Goal: Navigation & Orientation: Find specific page/section

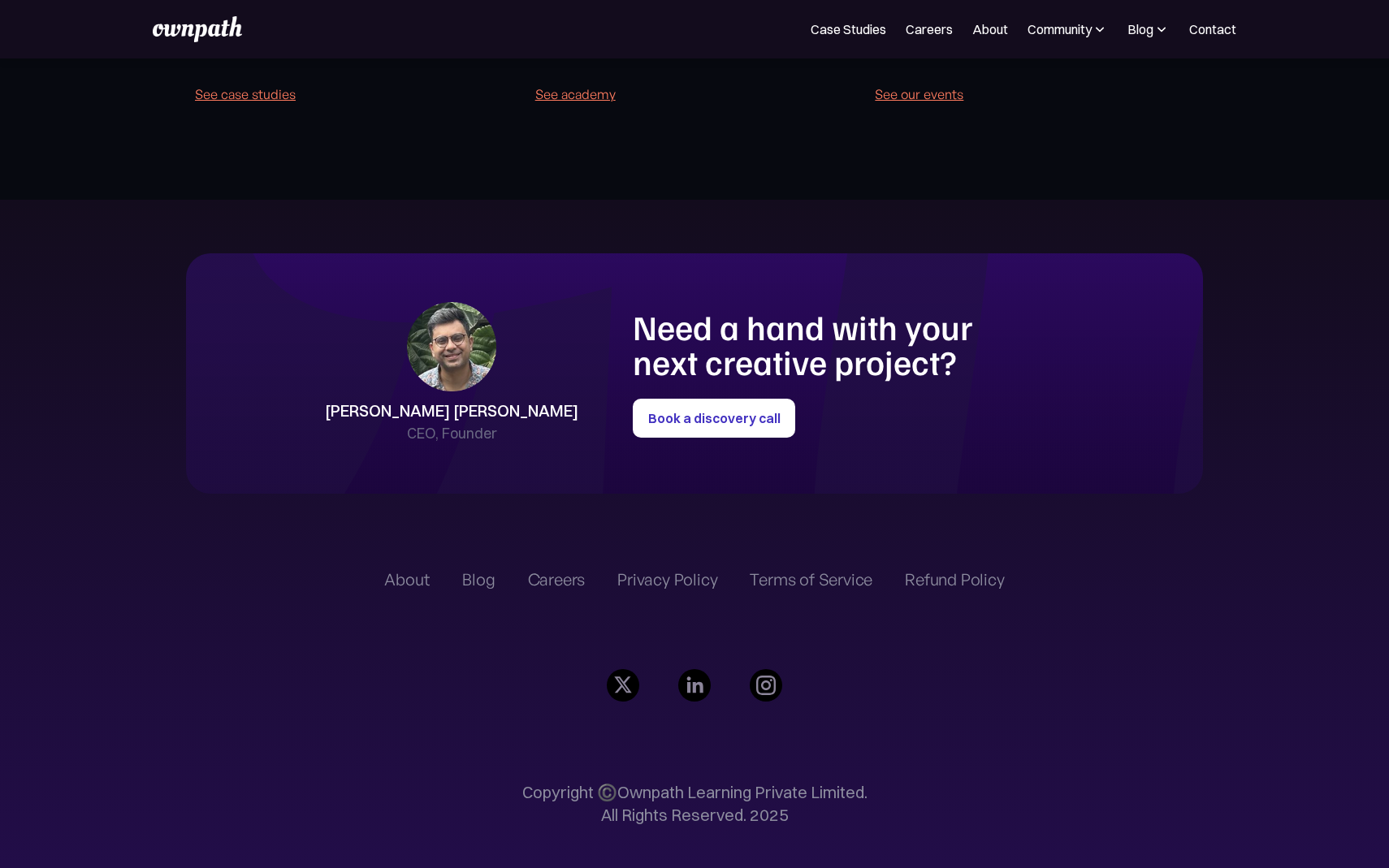
scroll to position [3764, 0]
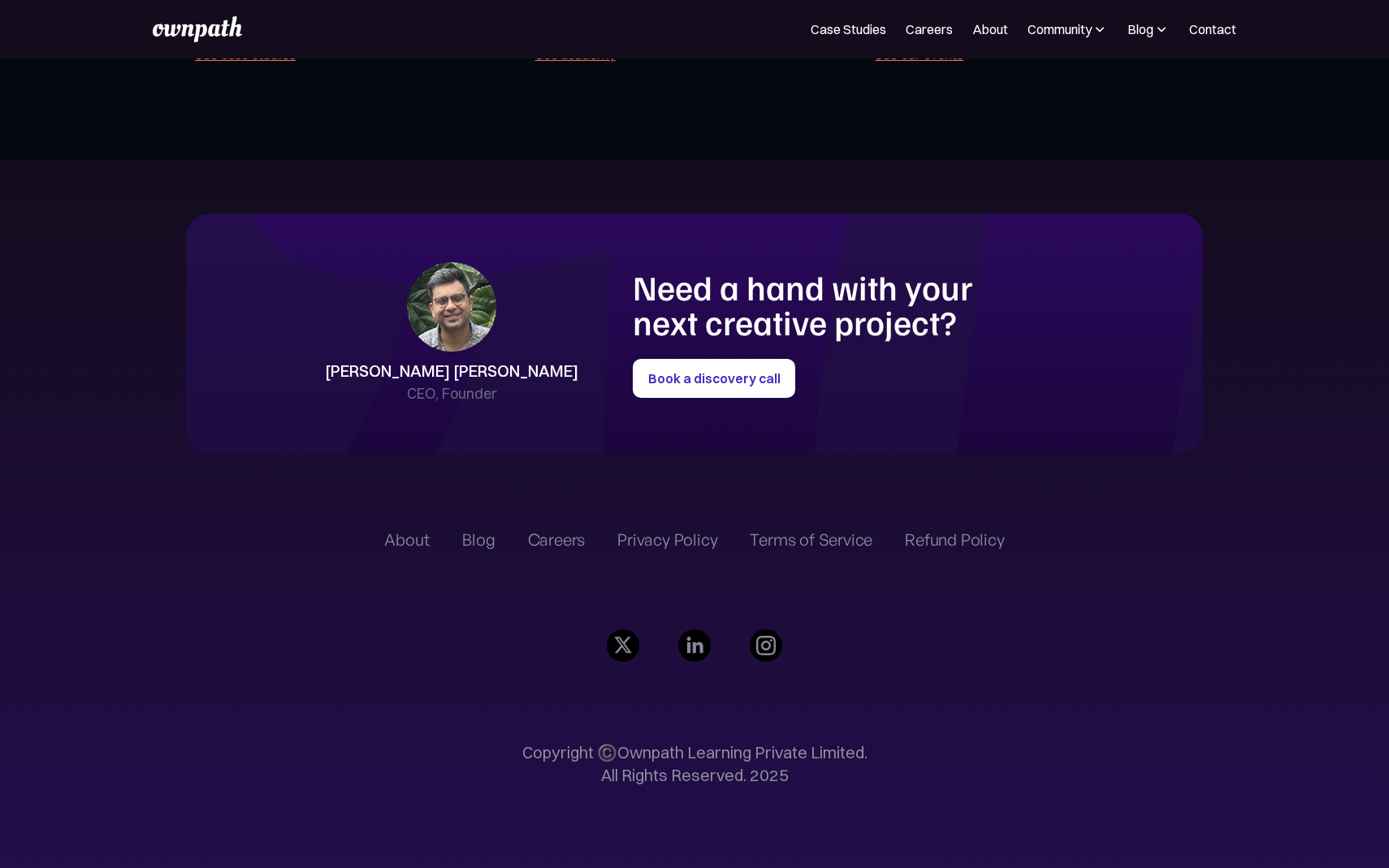
click at [548, 536] on div "Careers" at bounding box center [556, 541] width 57 height 20
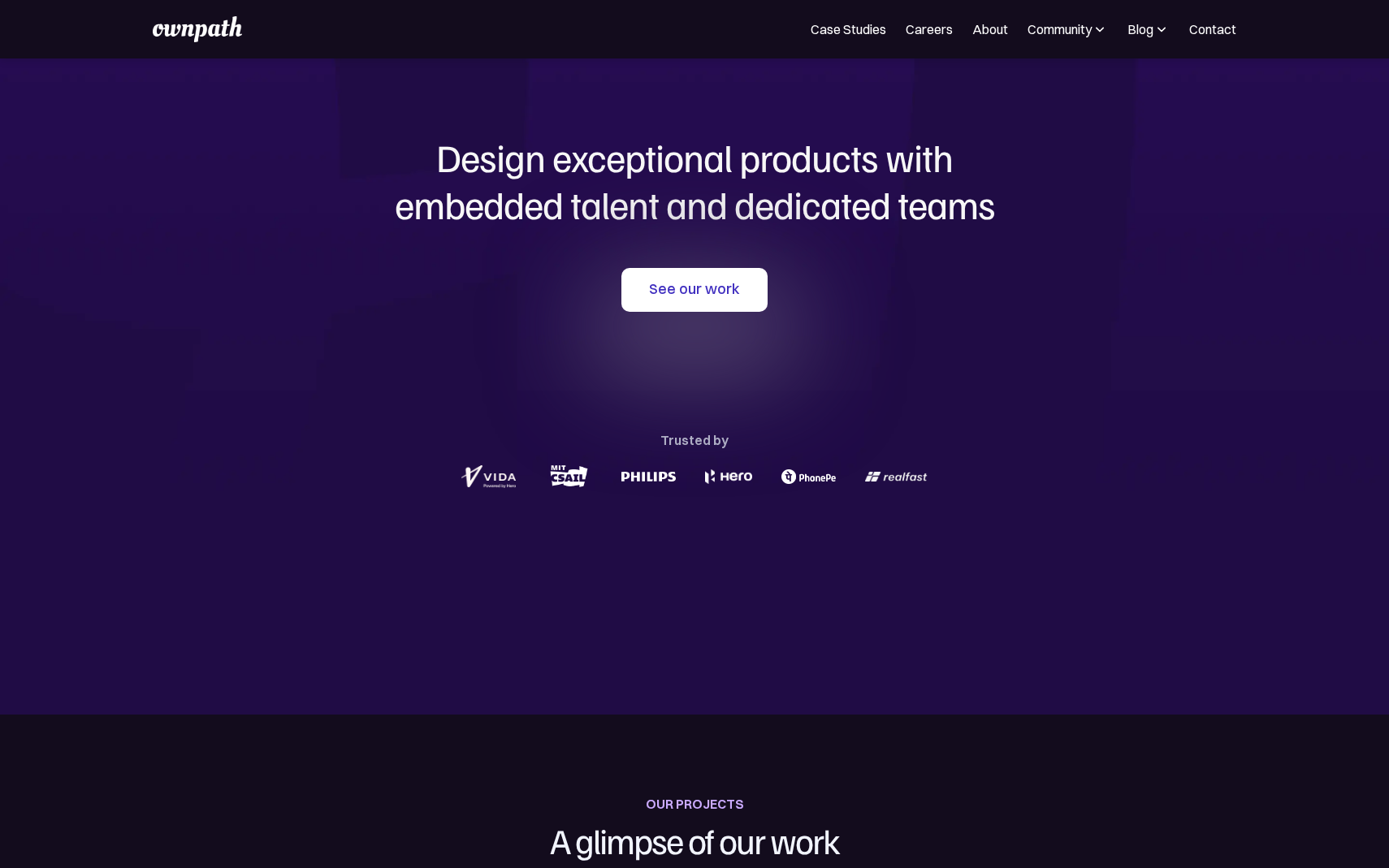
scroll to position [0, 0]
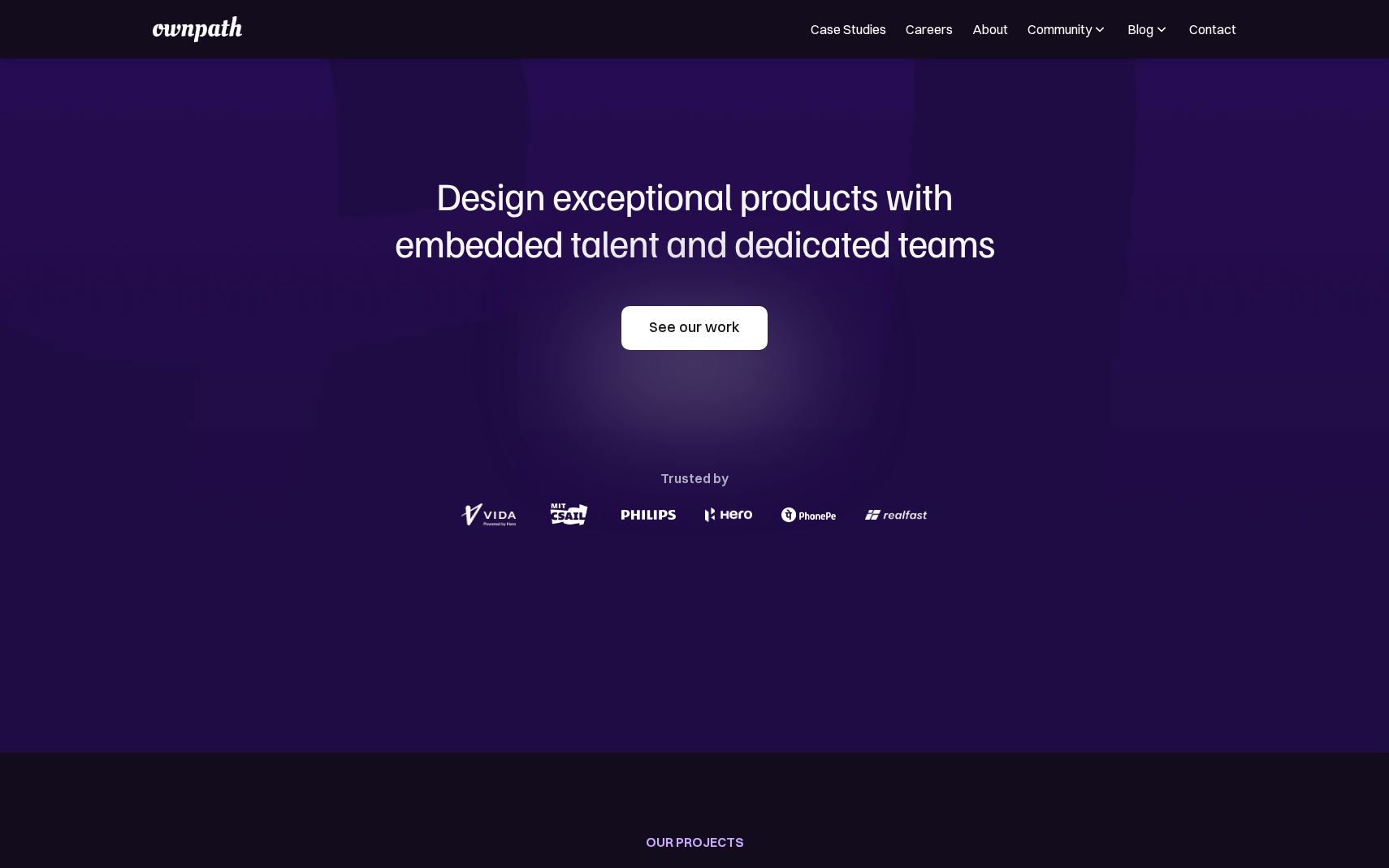
click at [705, 312] on link "See our work" at bounding box center [694, 327] width 146 height 43
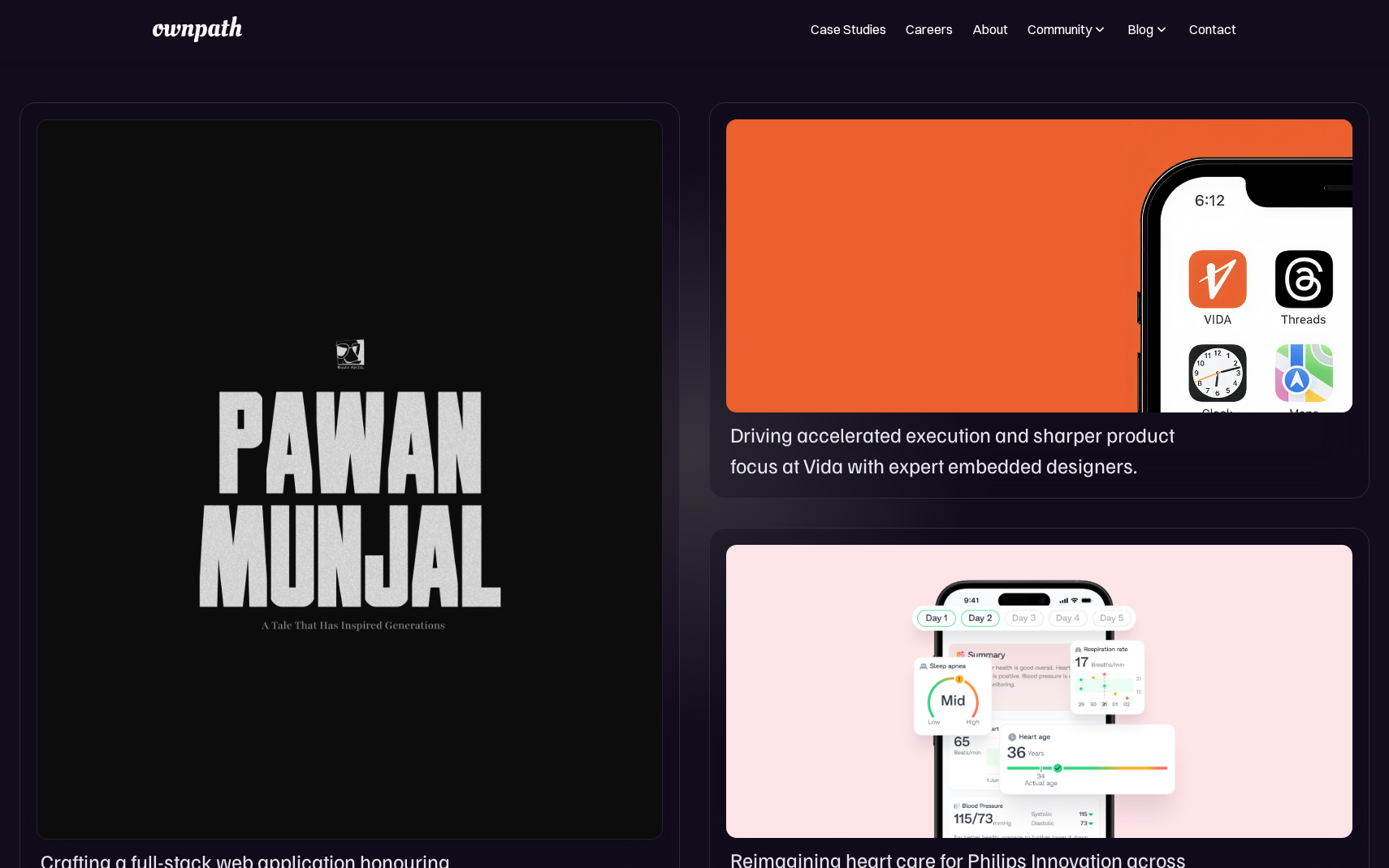
scroll to position [1204, 0]
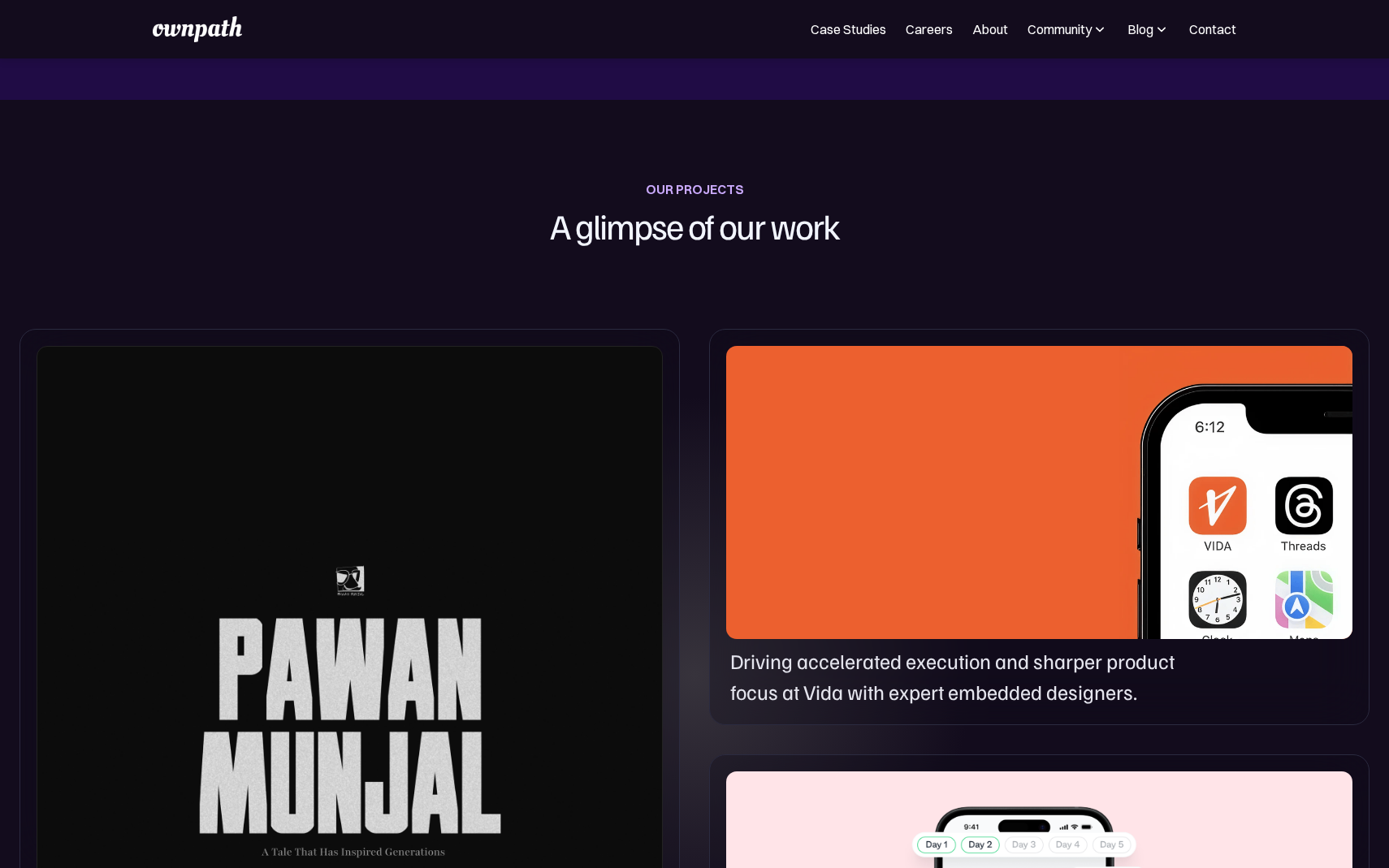
click at [1106, 472] on div at bounding box center [1039, 492] width 626 height 293
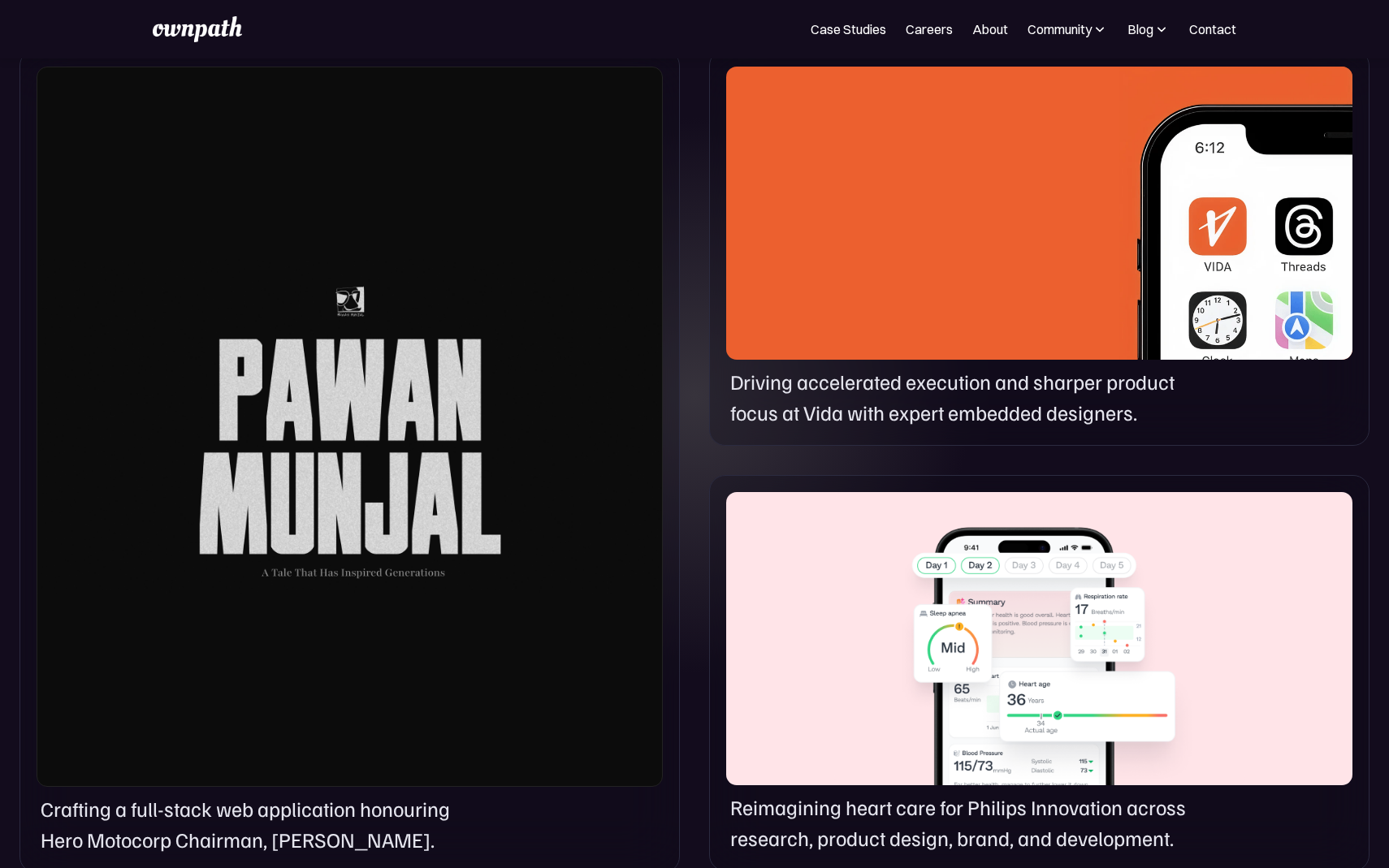
click at [1021, 565] on div at bounding box center [1039, 638] width 626 height 293
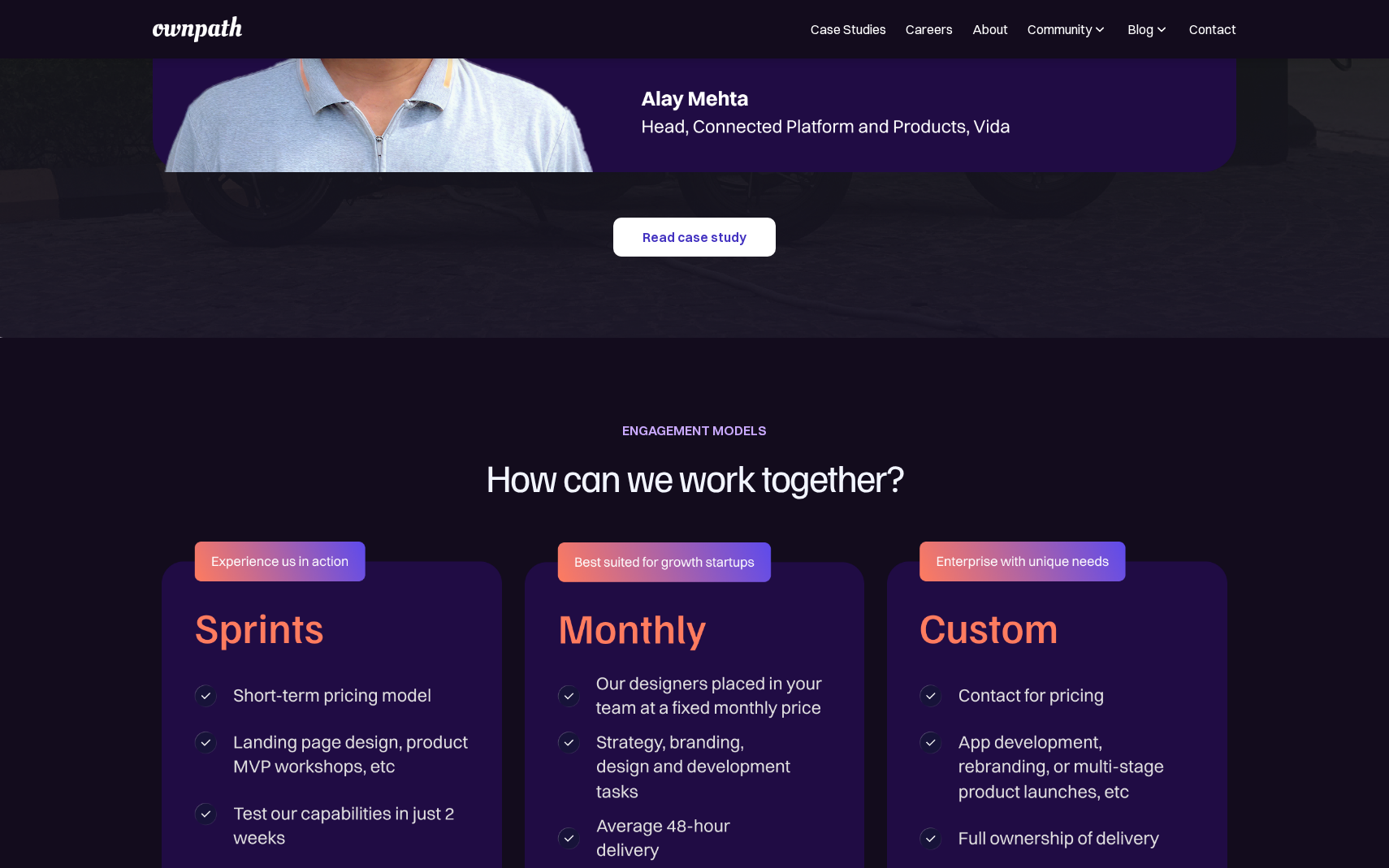
scroll to position [2355, 0]
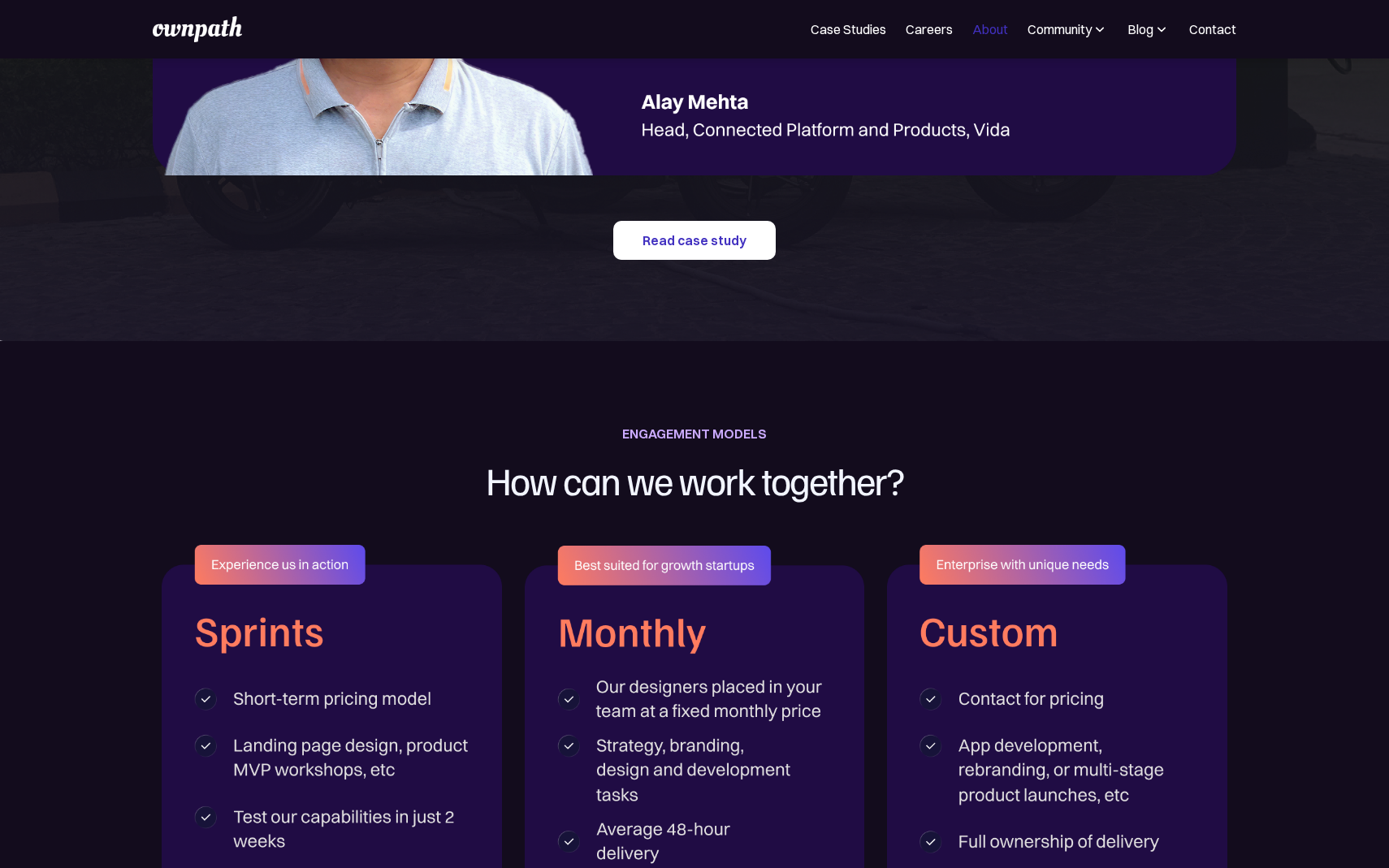
click at [981, 30] on link "About" at bounding box center [990, 30] width 36 height 20
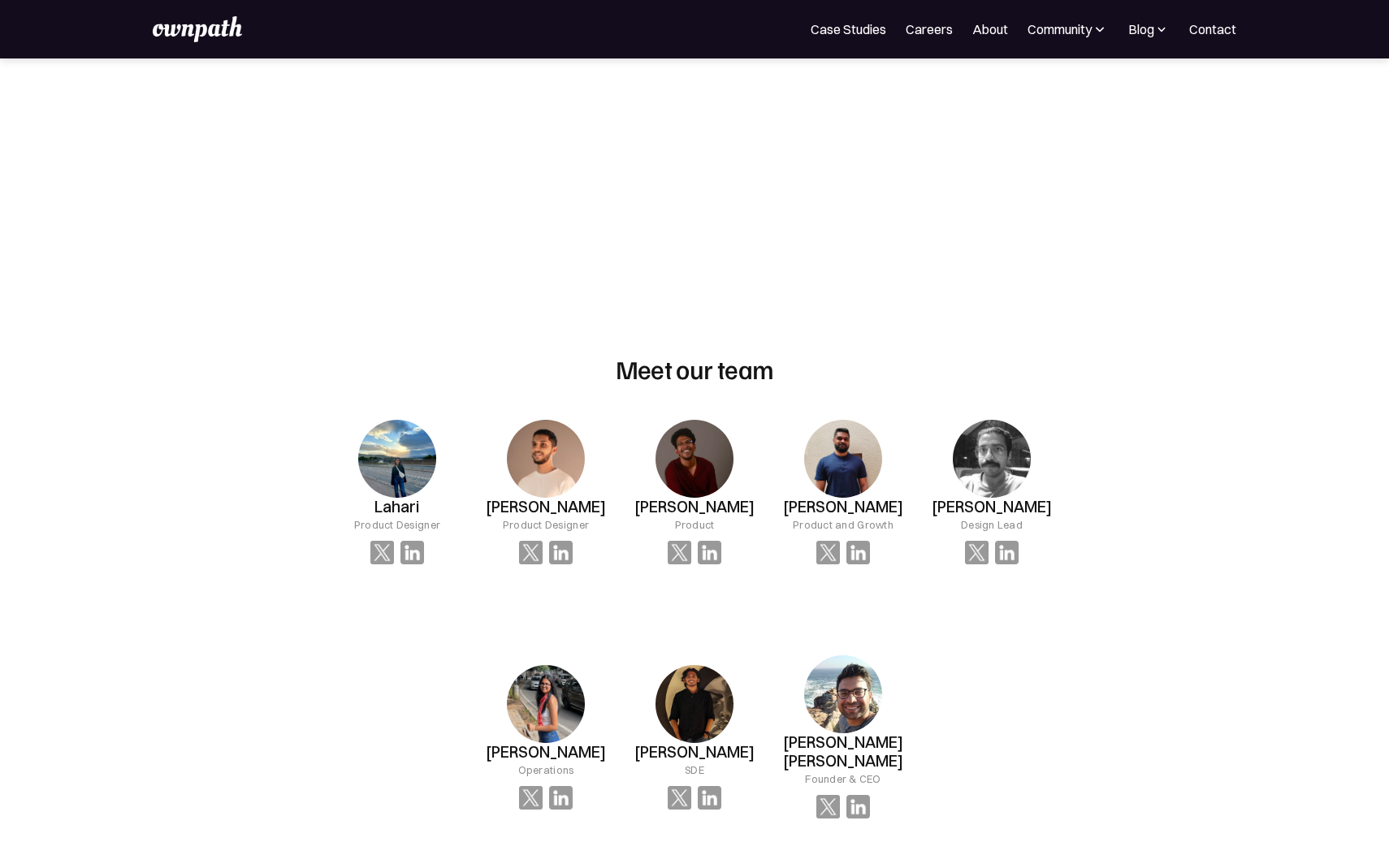
scroll to position [853, 0]
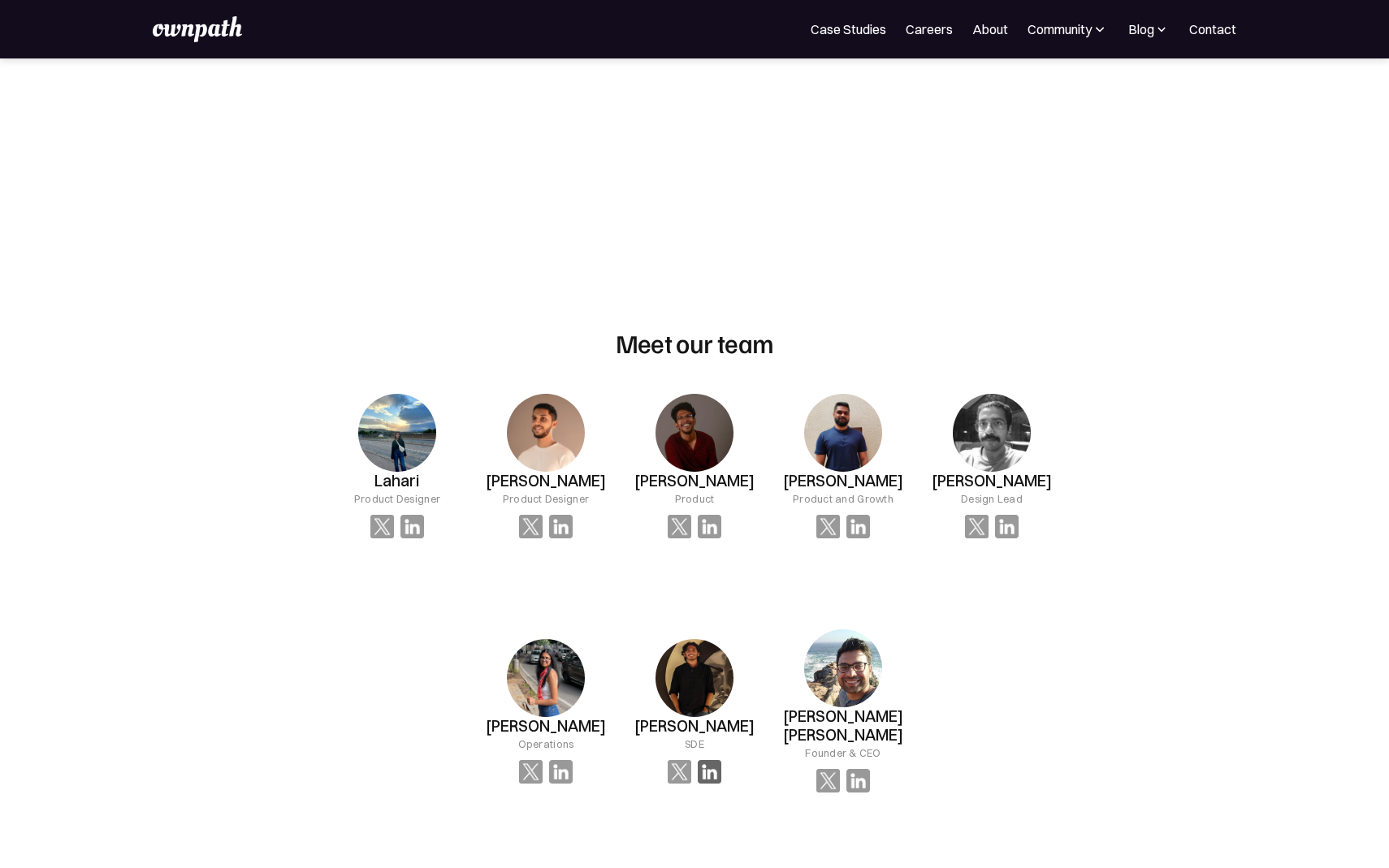
click at [711, 760] on img at bounding box center [709, 772] width 24 height 24
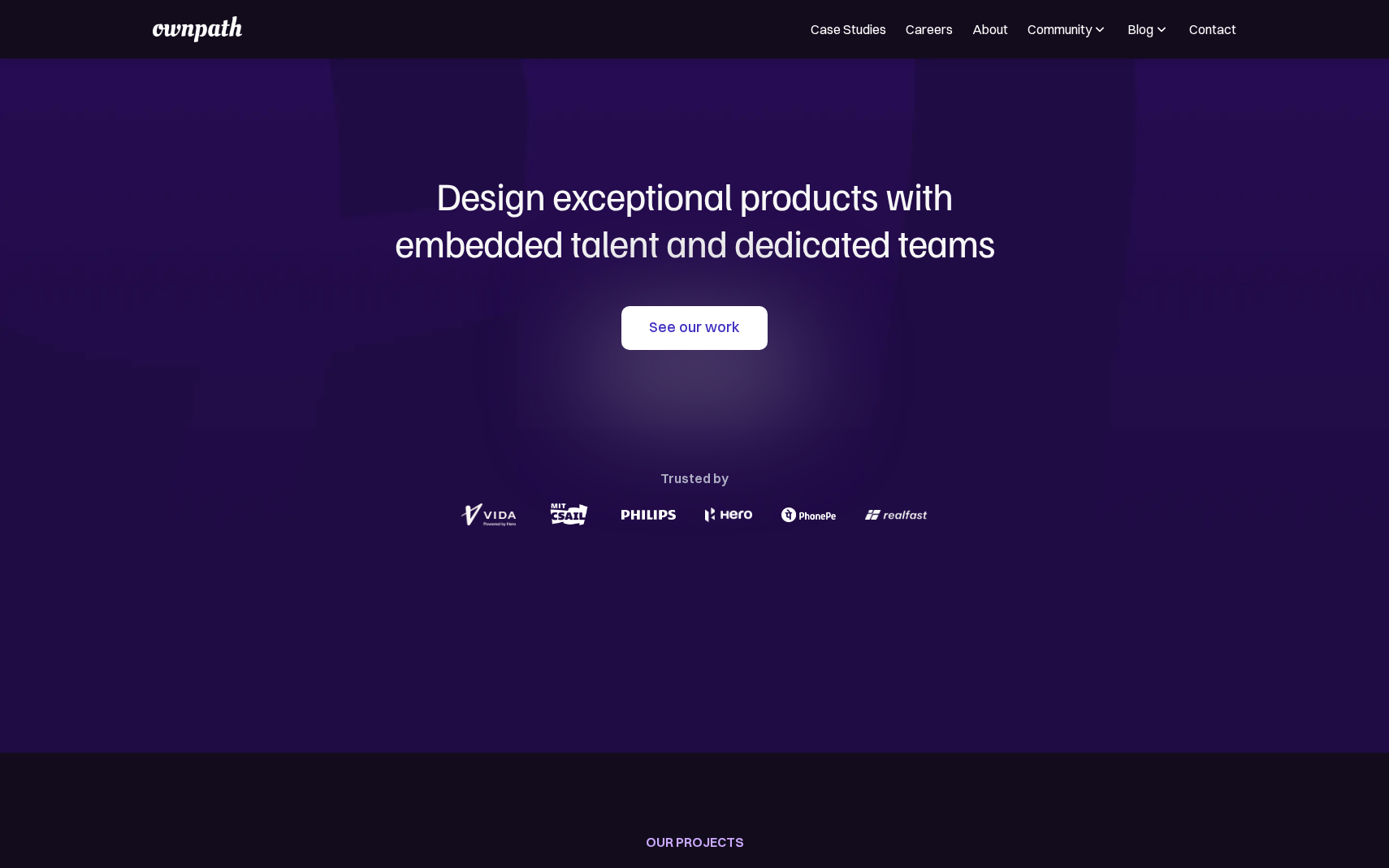
click at [470, 524] on img at bounding box center [488, 515] width 54 height 24
click at [1073, 26] on div "Community" at bounding box center [1060, 30] width 64 height 20
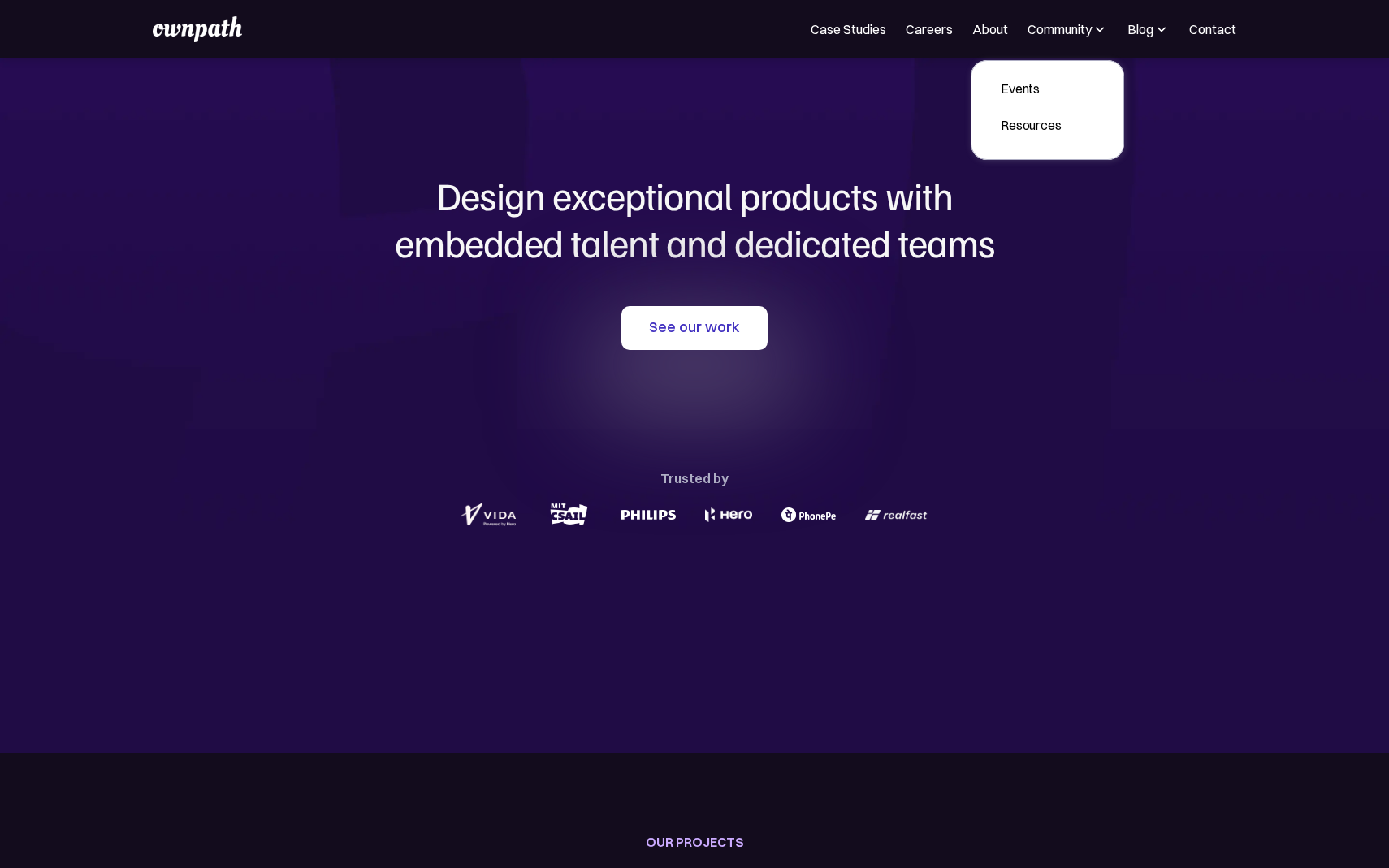
click at [1161, 33] on img at bounding box center [1161, 29] width 16 height 16
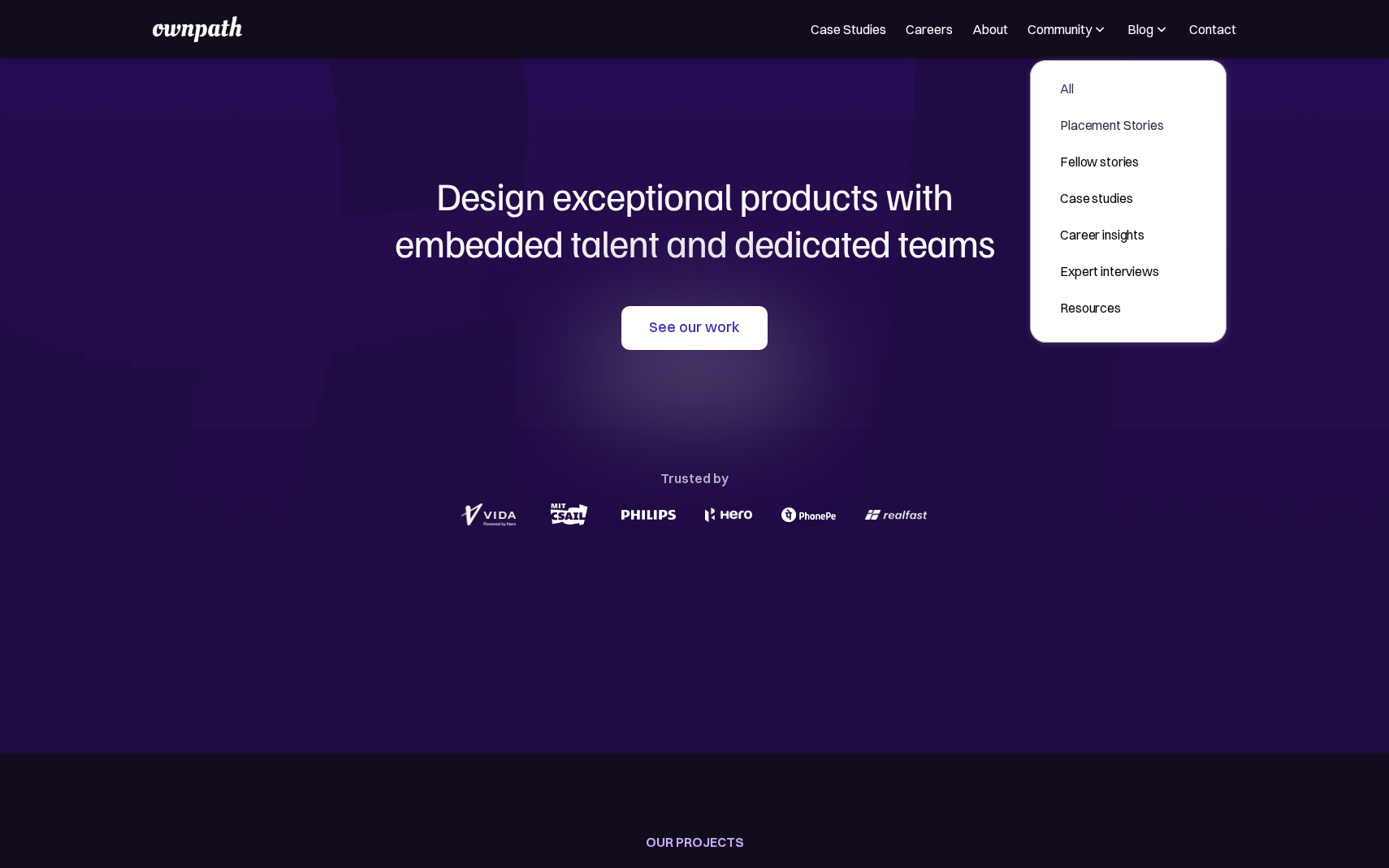
click at [1061, 99] on link "All" at bounding box center [1111, 89] width 129 height 30
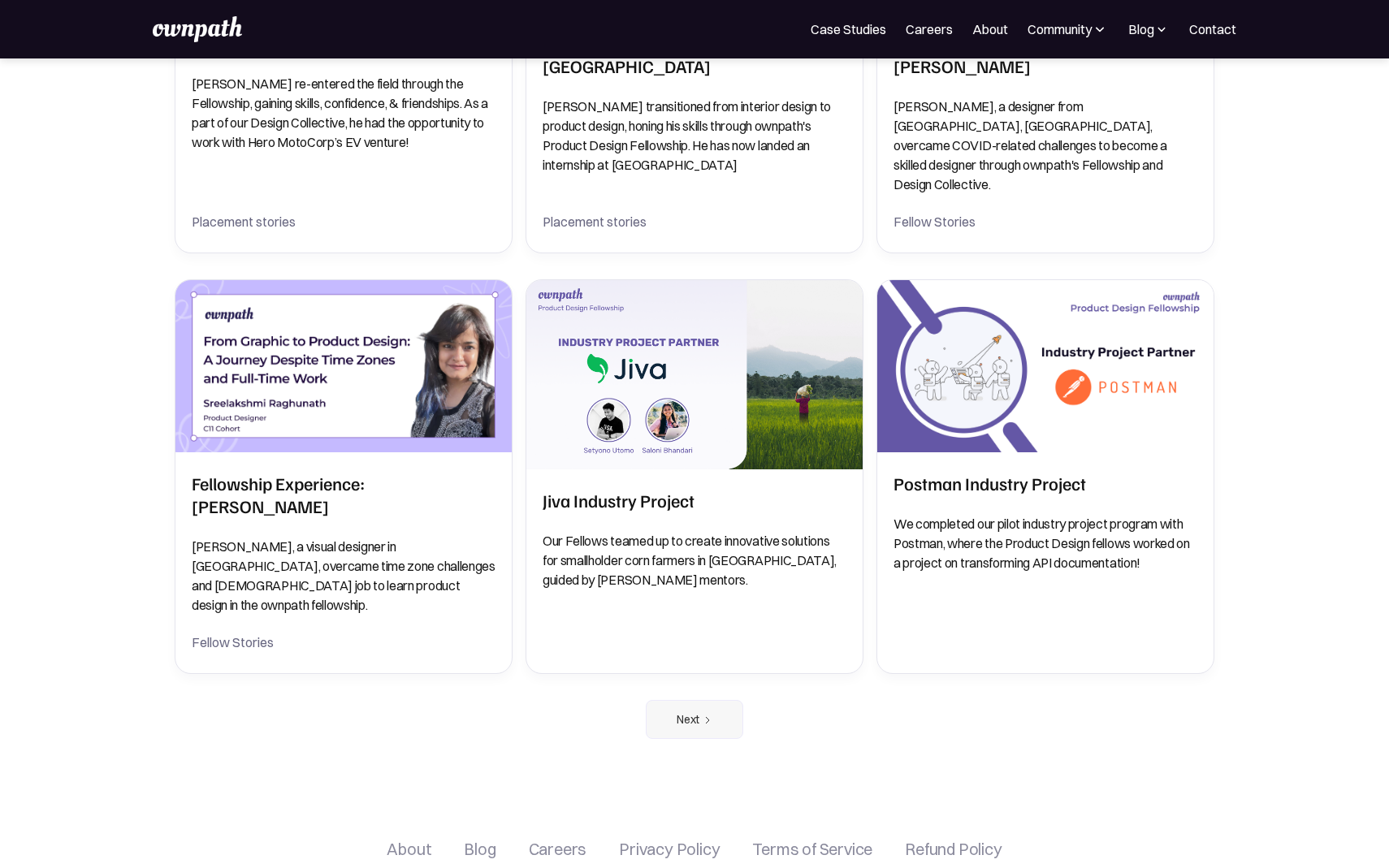
scroll to position [2344, 0]
